Goal: Download file/media

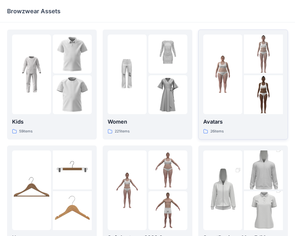
click at [241, 53] on div at bounding box center [222, 75] width 39 height 80
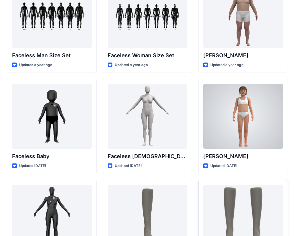
scroll to position [247, 0]
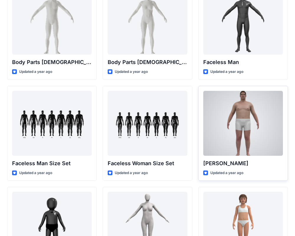
click at [244, 127] on div at bounding box center [243, 123] width 80 height 65
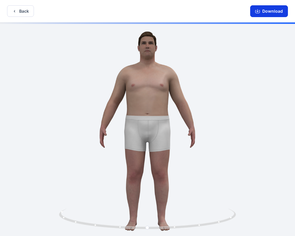
click at [280, 13] on button "Download" at bounding box center [269, 11] width 38 height 12
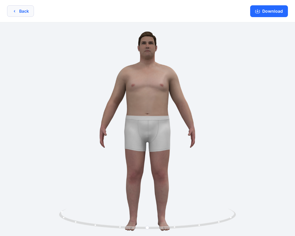
click at [20, 13] on button "Back" at bounding box center [20, 11] width 27 height 12
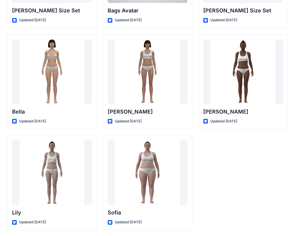
scroll to position [705, 0]
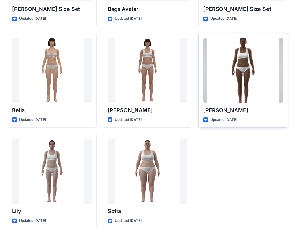
click at [259, 74] on div at bounding box center [243, 70] width 80 height 65
